Goal: Navigation & Orientation: Find specific page/section

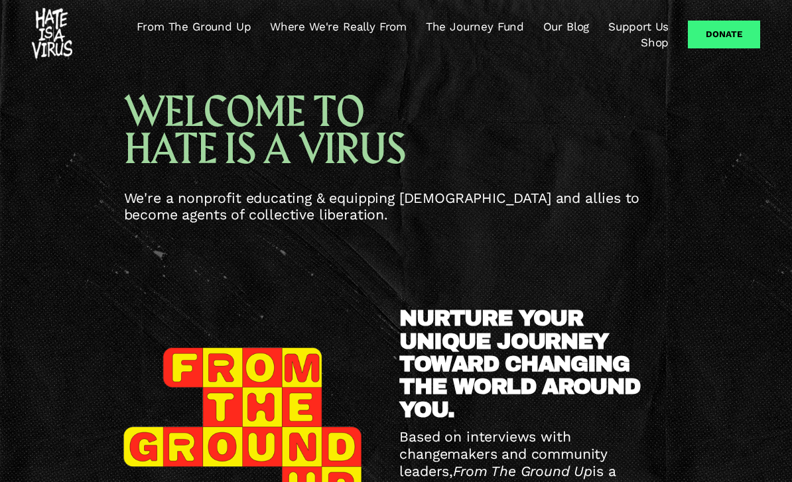
click at [137, 34] on link "From The Ground Up" at bounding box center [194, 27] width 114 height 16
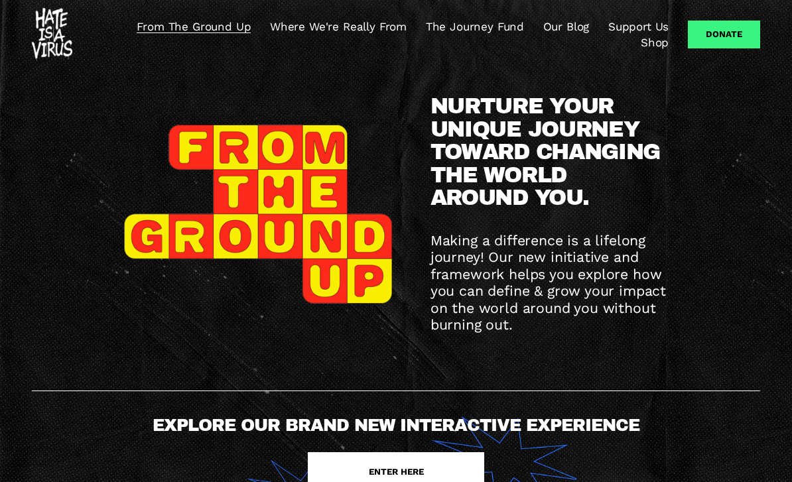
click at [275, 29] on link "Where We're Really From" at bounding box center [338, 27] width 137 height 16
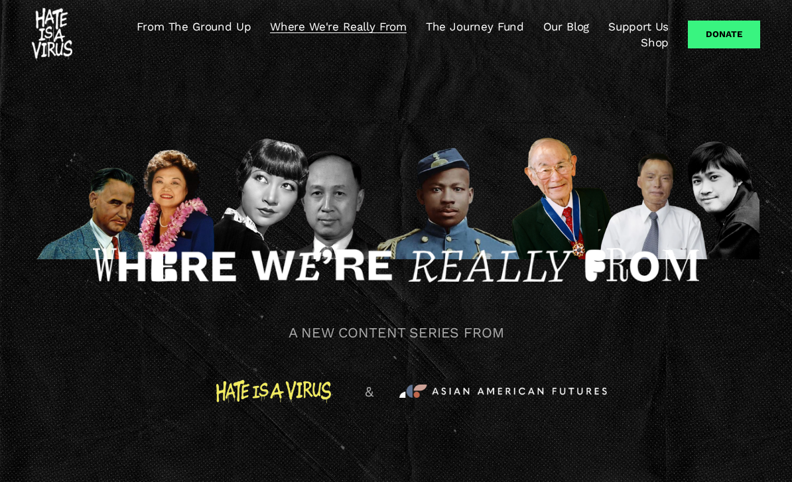
click at [609, 35] on link "Support Us" at bounding box center [639, 27] width 60 height 16
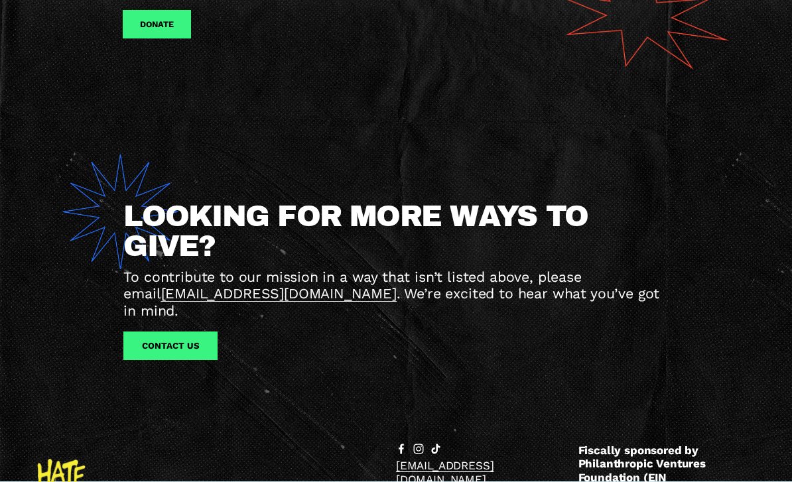
scroll to position [1274, 0]
